Goal: Find specific page/section

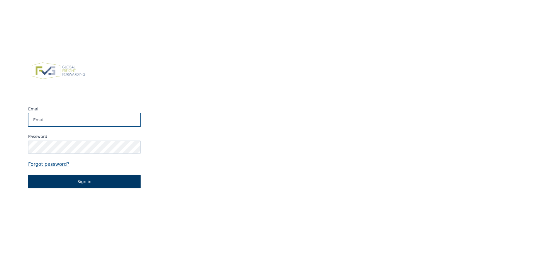
type input "[EMAIL_ADDRESS][DOMAIN_NAME]"
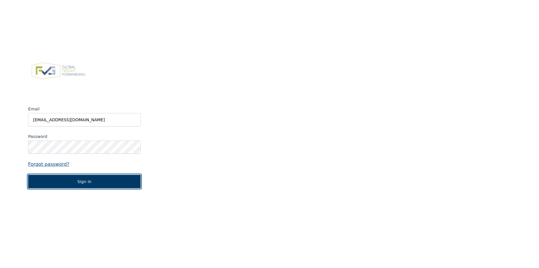
click at [83, 184] on button "Sign in" at bounding box center [84, 181] width 113 height 13
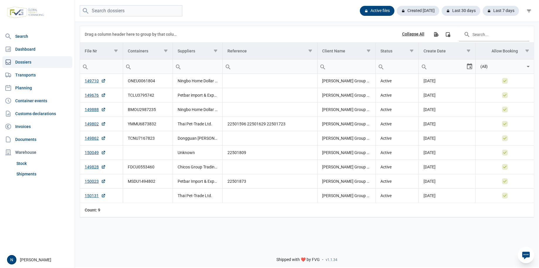
click at [242, 17] on div "Active files Created [DATE] Last 30 days Last 7 days" at bounding box center [307, 11] width 464 height 22
click at [95, 168] on link "149828" at bounding box center [95, 167] width 21 height 6
